Goal: Navigation & Orientation: Find specific page/section

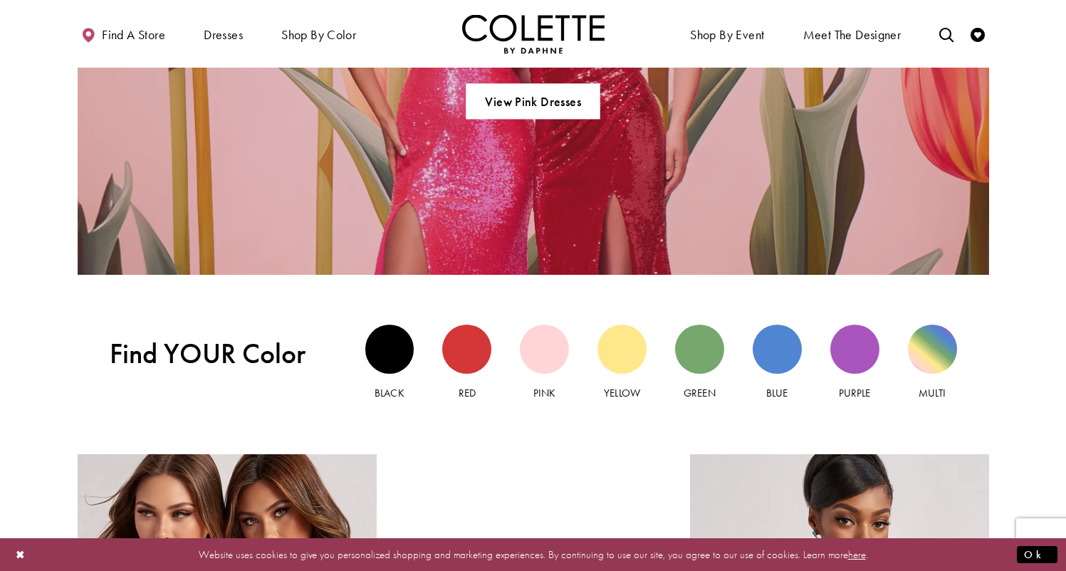
scroll to position [1174, 0]
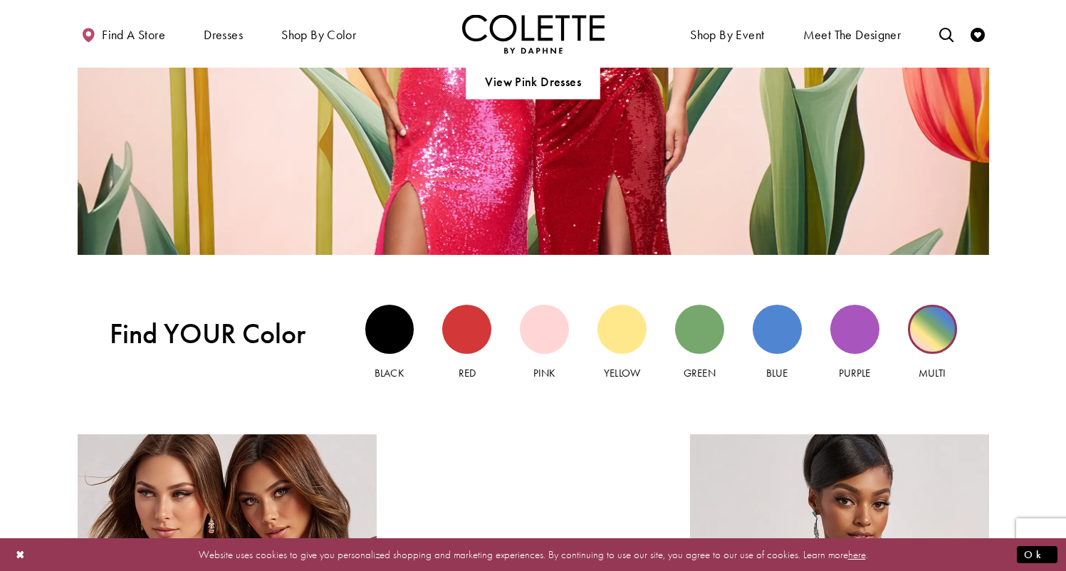
click at [936, 326] on div "Multi view" at bounding box center [932, 329] width 49 height 49
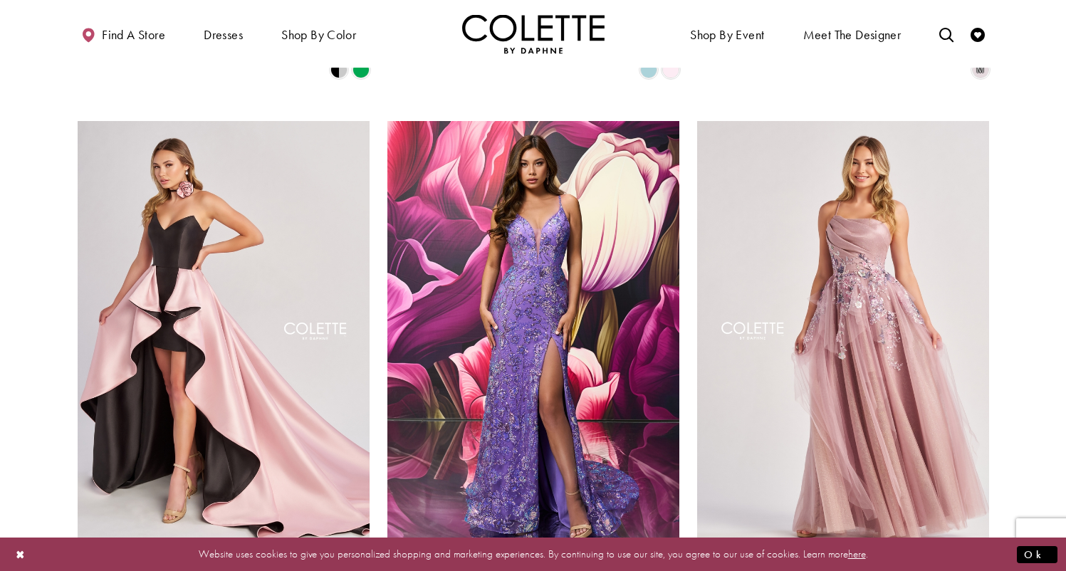
scroll to position [598, 0]
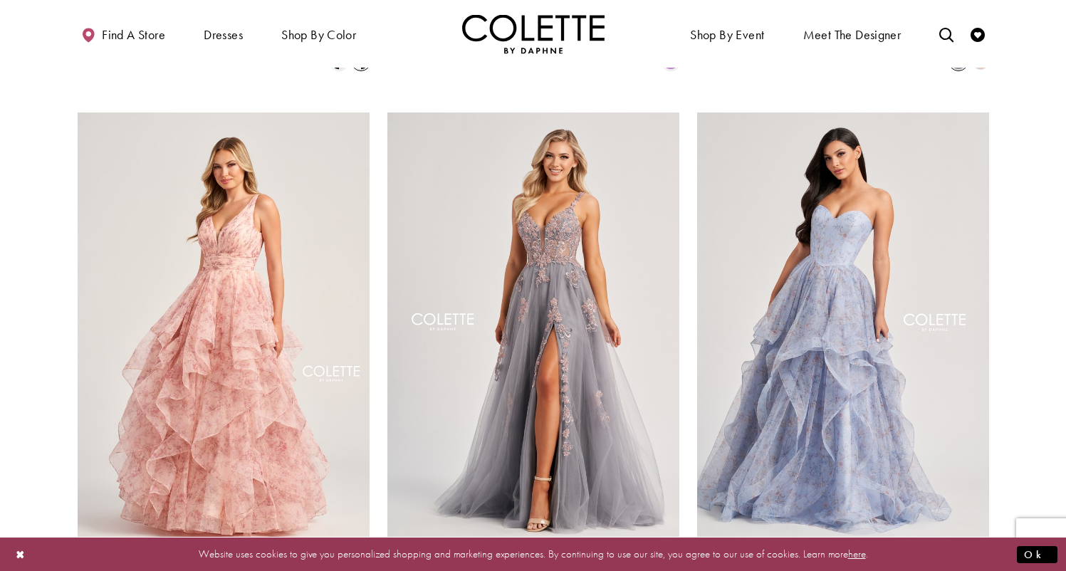
scroll to position [1132, 0]
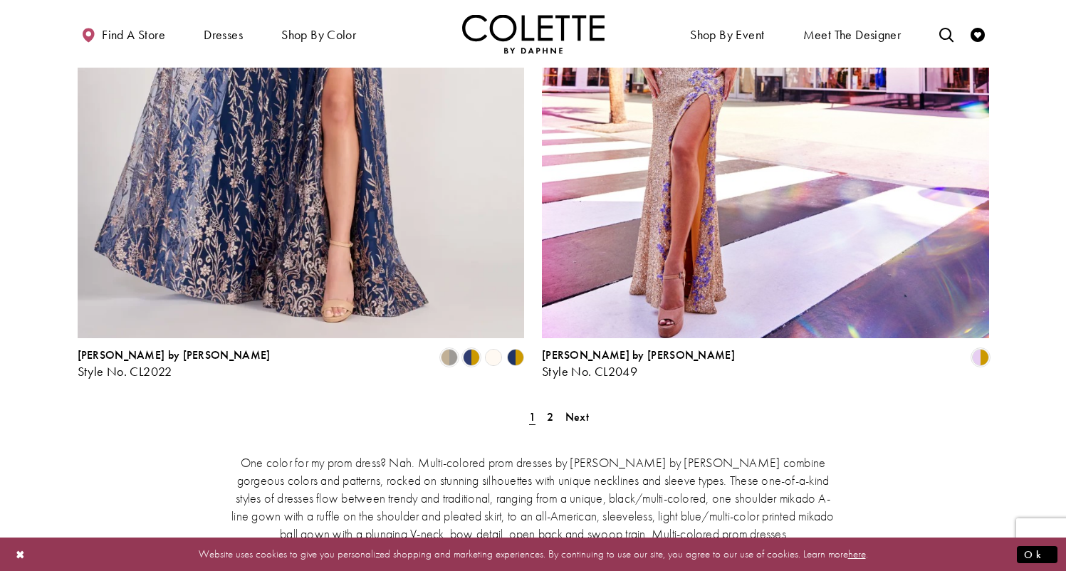
scroll to position [2615, 0]
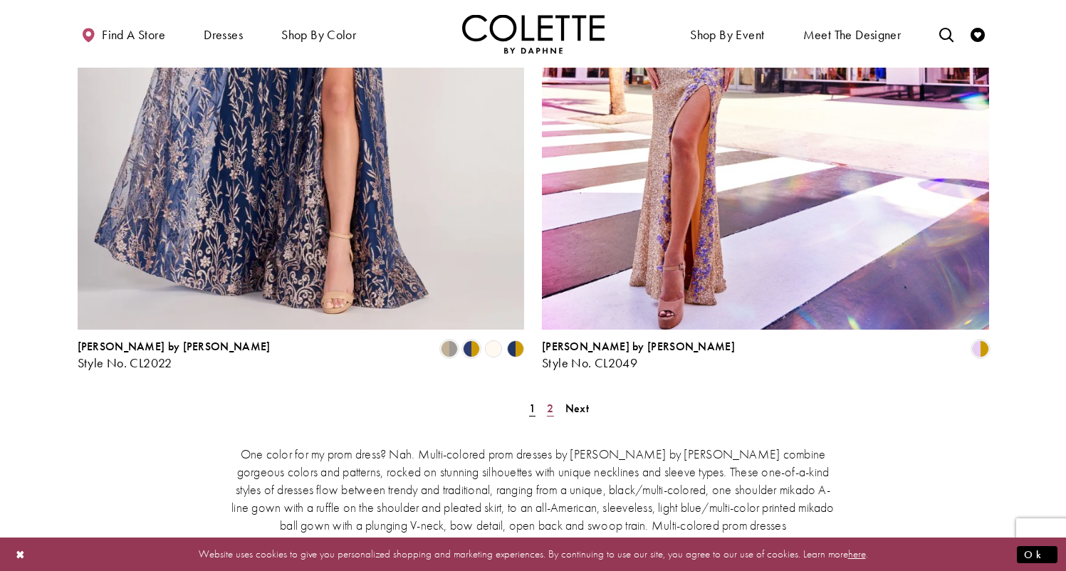
click at [548, 401] on span "2" at bounding box center [550, 408] width 6 height 15
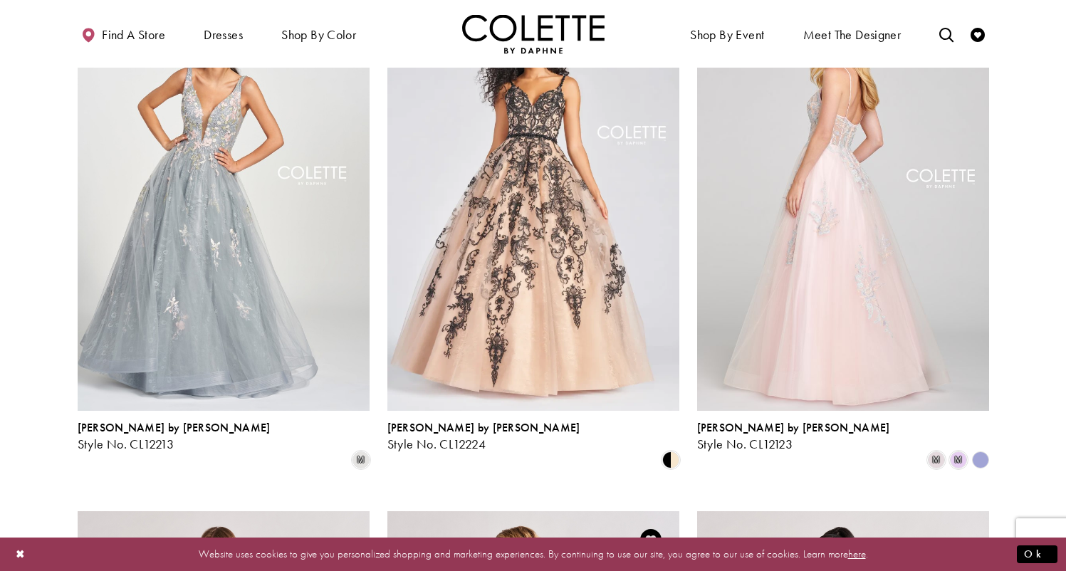
scroll to position [152, 0]
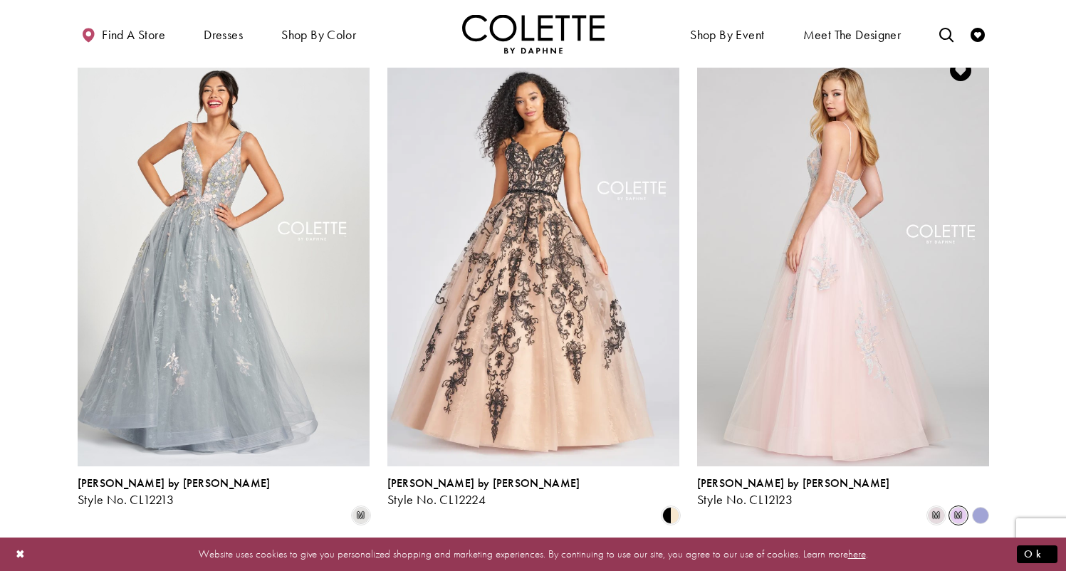
click at [962, 507] on span "m" at bounding box center [958, 515] width 17 height 17
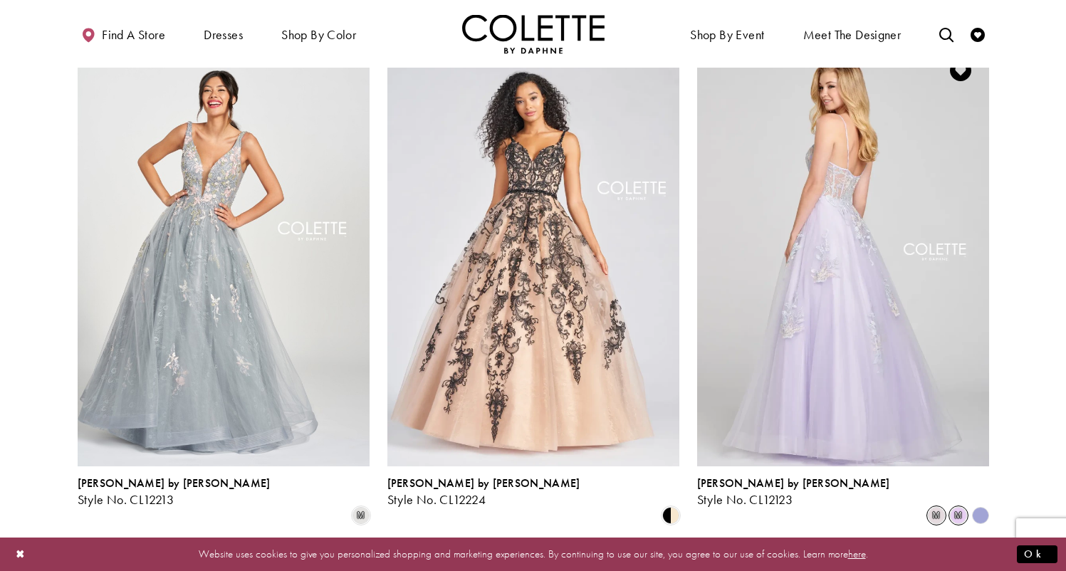
click at [937, 507] on span "m" at bounding box center [936, 515] width 17 height 17
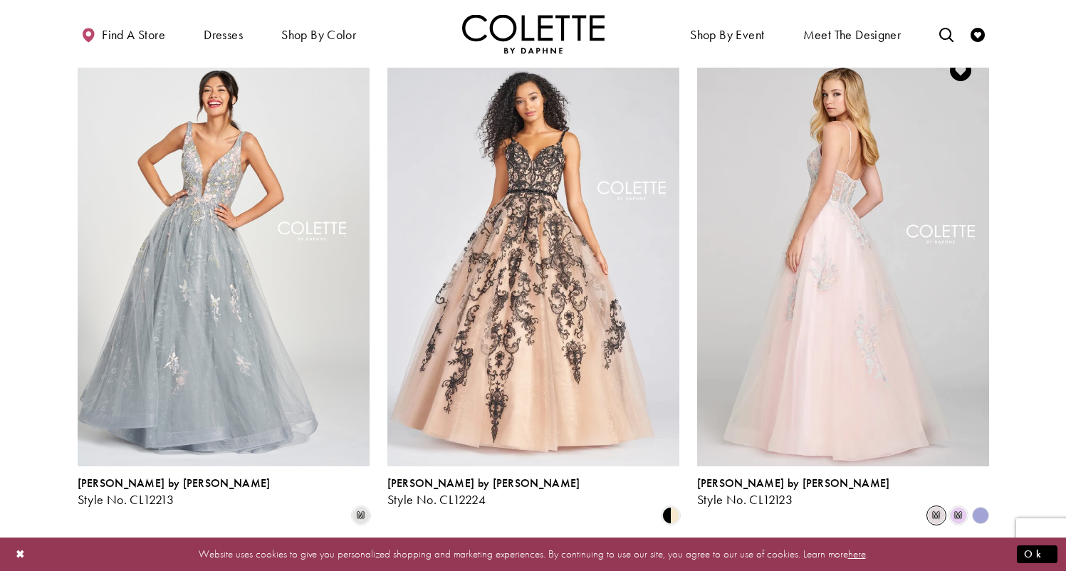
click at [982, 505] on polygon "Product List" at bounding box center [980, 516] width 22 height 22
click at [672, 507] on span "Product List" at bounding box center [670, 515] width 17 height 17
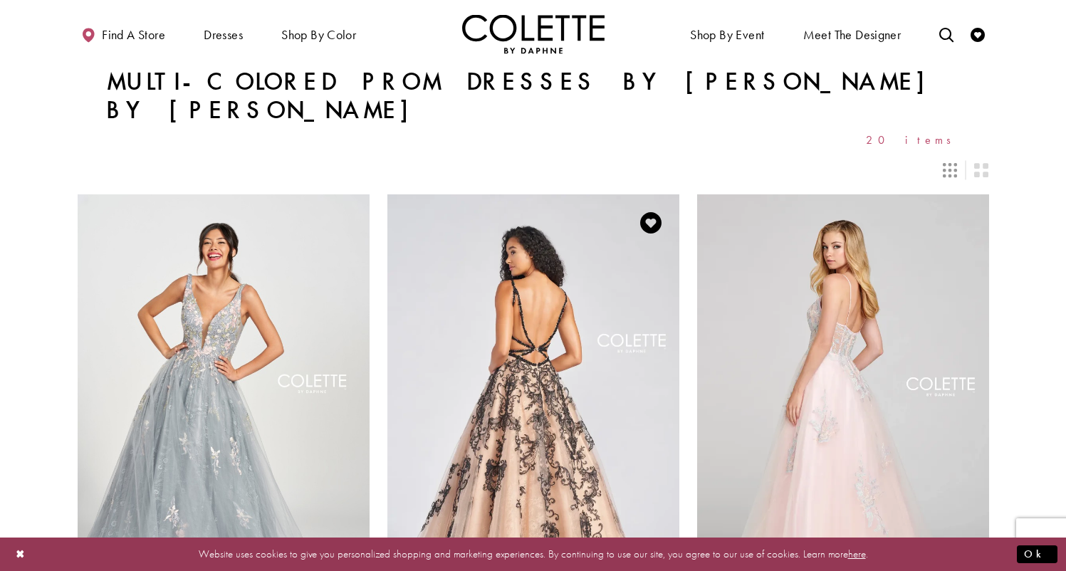
scroll to position [0, 0]
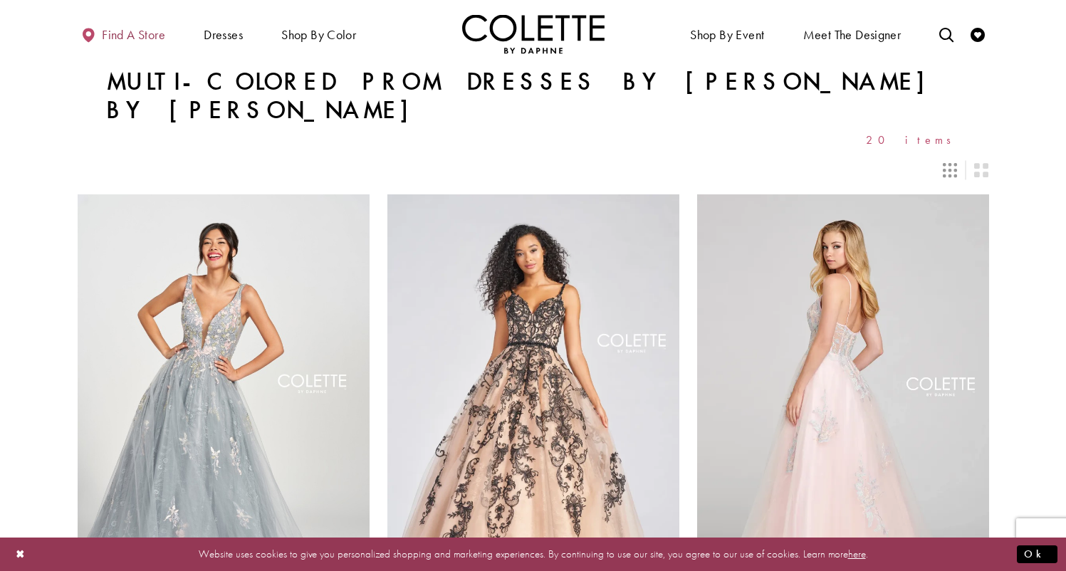
click at [159, 28] on span "Find a store" at bounding box center [133, 35] width 63 height 14
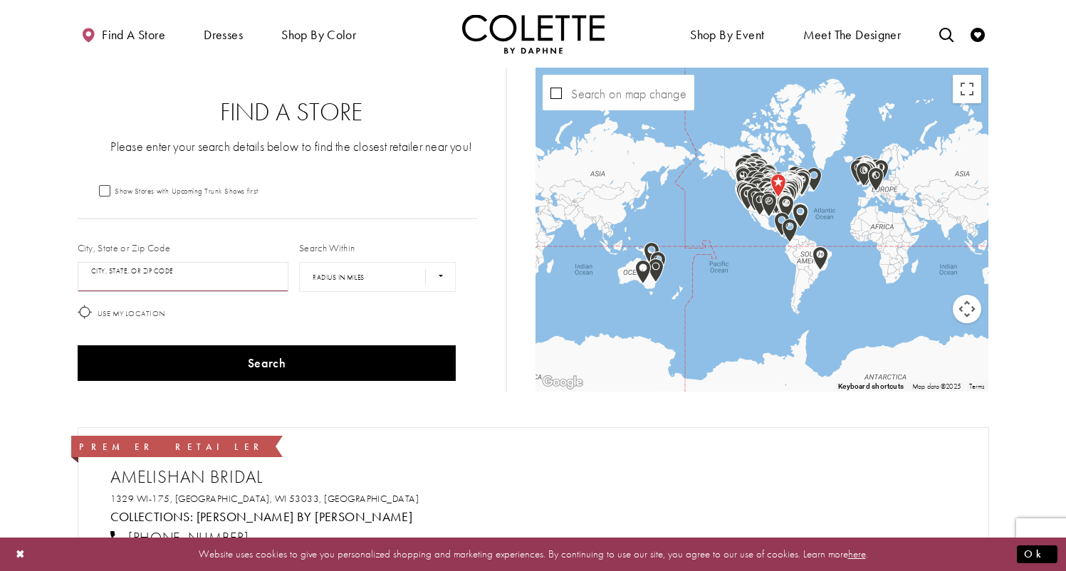
click at [169, 281] on input "City, State, or ZIP Code" at bounding box center [184, 277] width 212 height 30
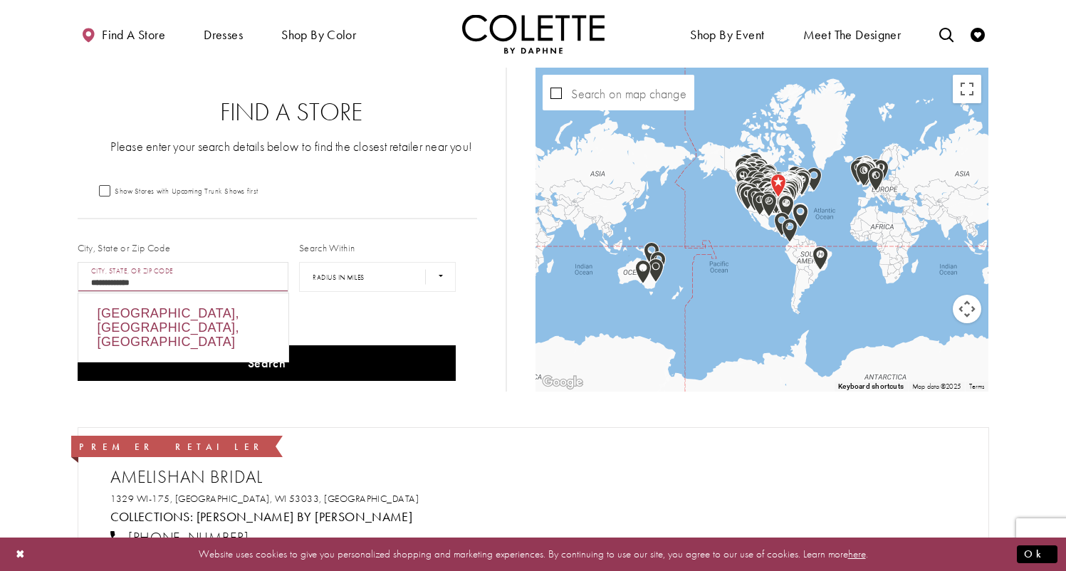
click at [170, 321] on div "Des Moines, IA, USA" at bounding box center [183, 327] width 210 height 68
type input "**********"
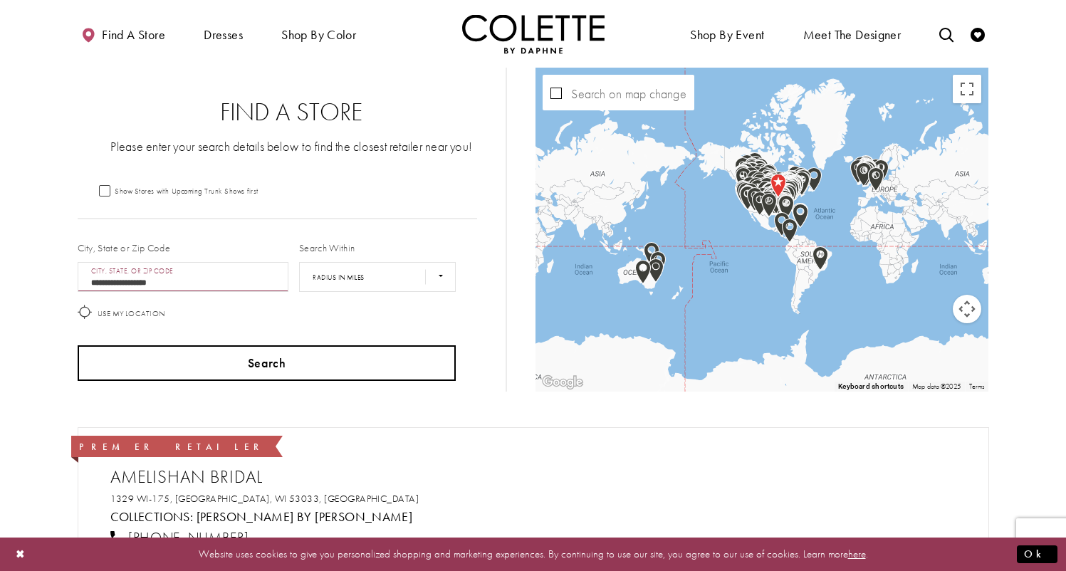
click at [221, 360] on button "Search" at bounding box center [267, 363] width 379 height 36
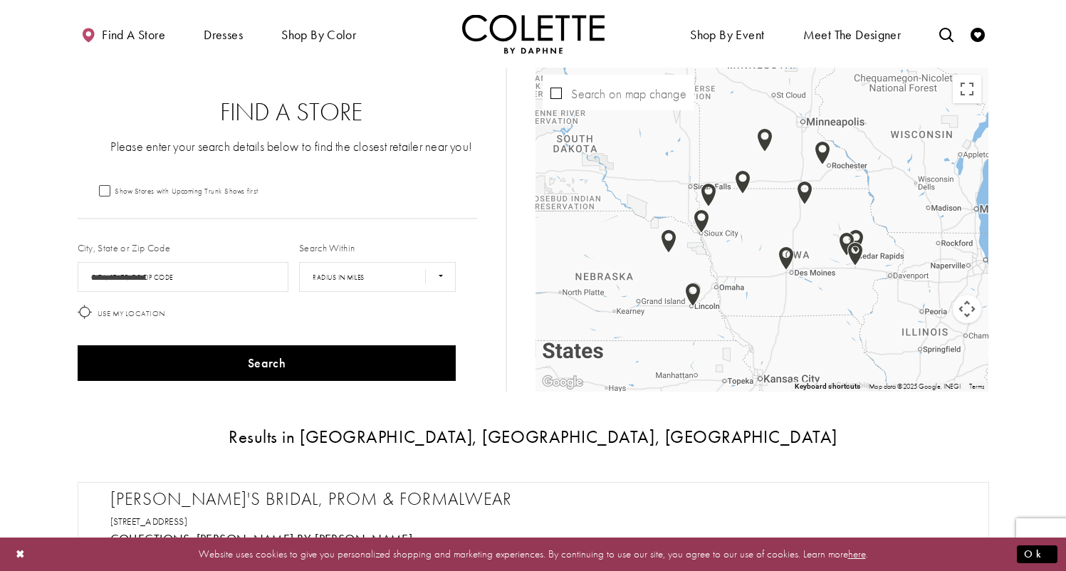
click at [791, 253] on img "Map with store locations" at bounding box center [786, 258] width 16 height 24
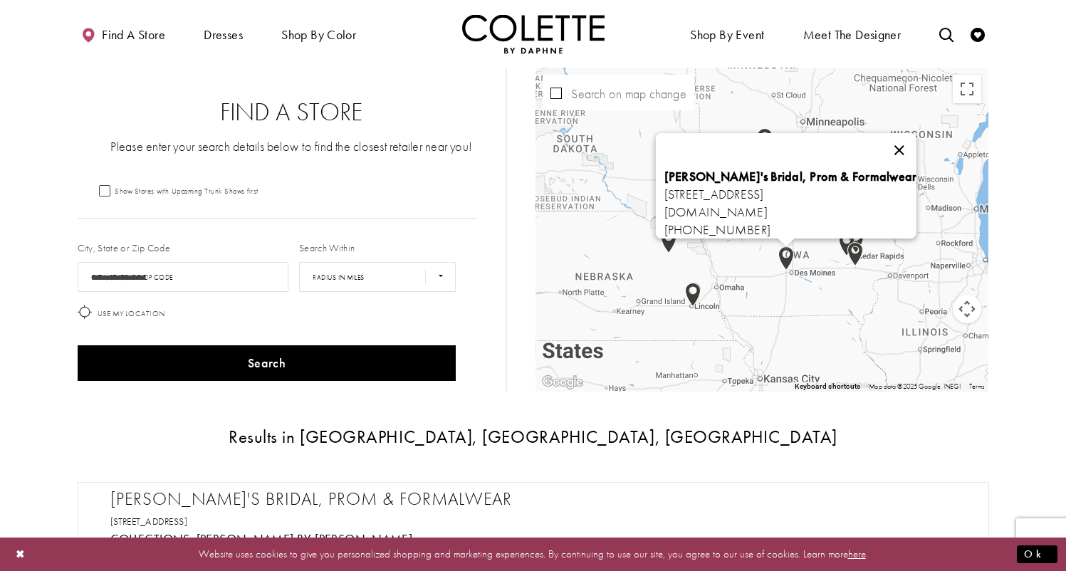
click at [890, 145] on button "Close" at bounding box center [900, 150] width 34 height 34
